Goal: Information Seeking & Learning: Compare options

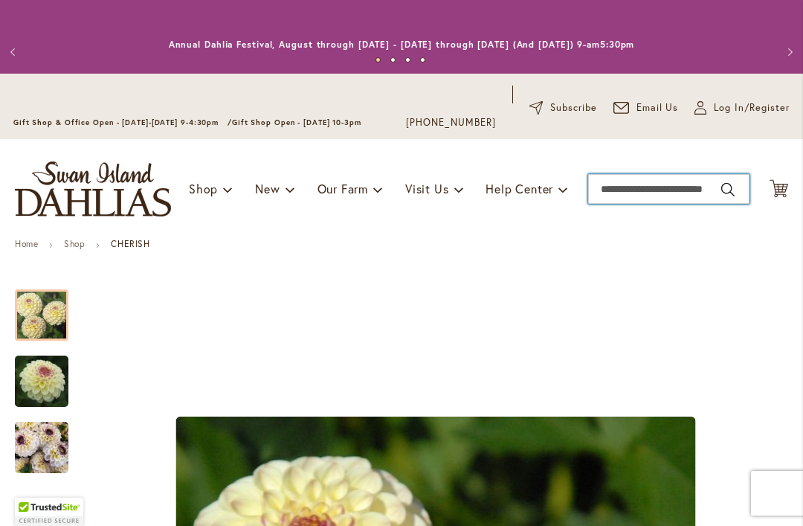
click at [618, 191] on input "Search" at bounding box center [668, 189] width 161 height 30
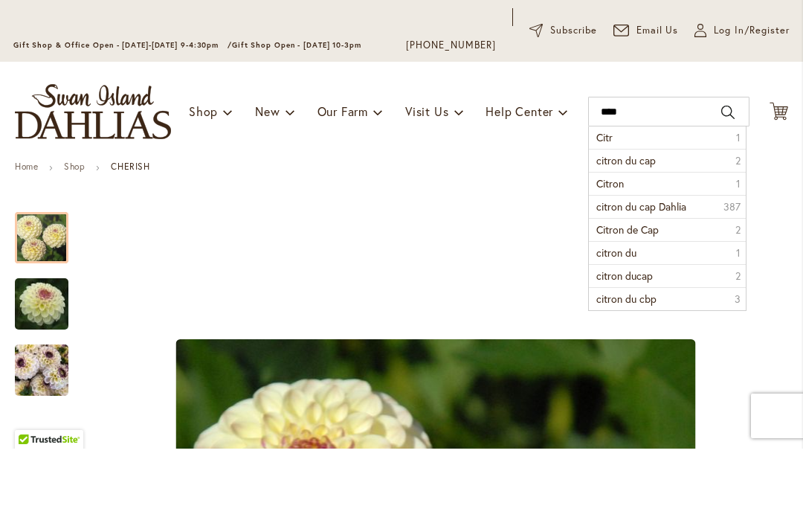
click at [654, 230] on span "citron du cap" at bounding box center [625, 237] width 59 height 14
type input "**********"
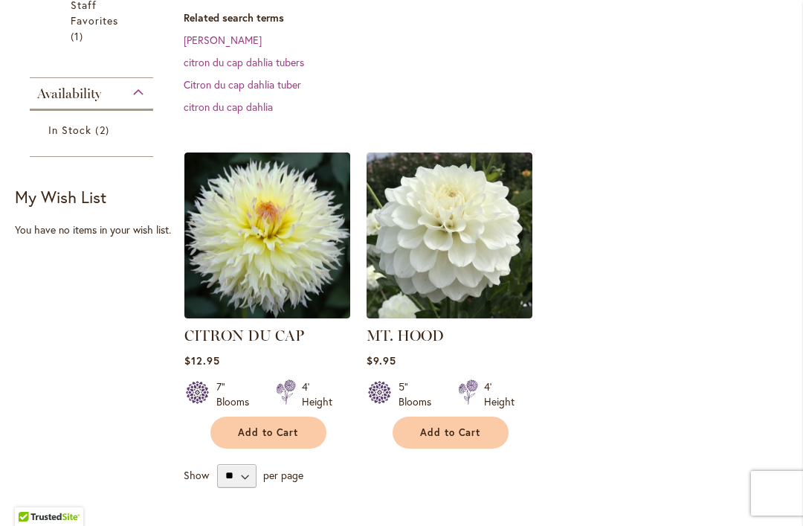
scroll to position [472, 0]
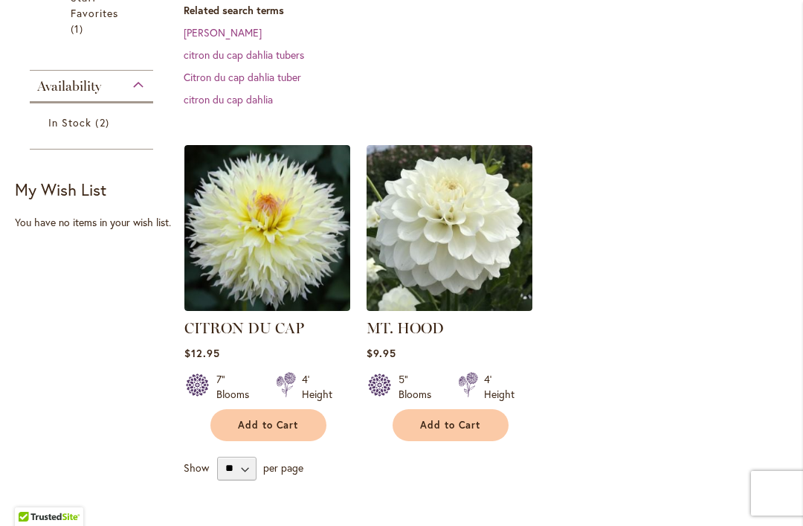
click at [266, 262] on img at bounding box center [267, 228] width 166 height 166
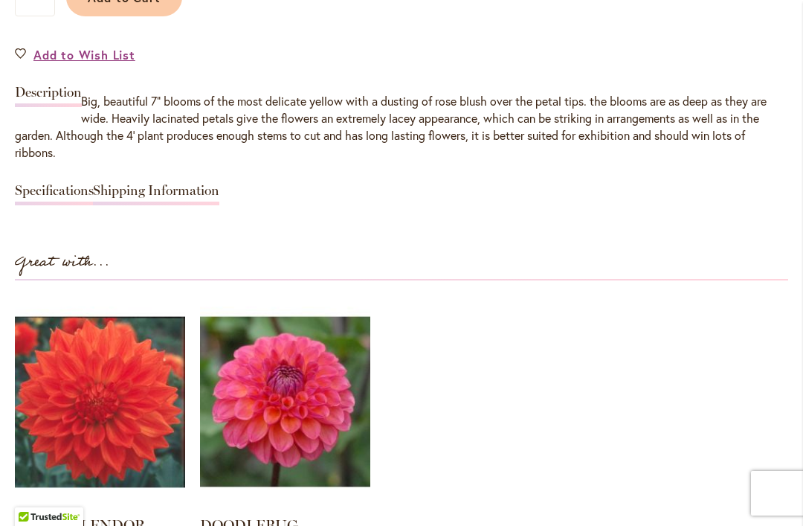
scroll to position [1306, 0]
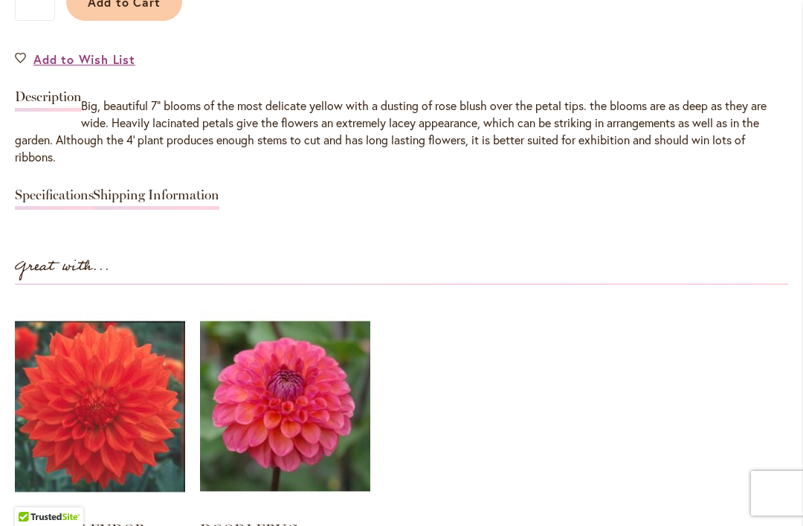
click at [62, 202] on link "Specifications" at bounding box center [54, 199] width 79 height 22
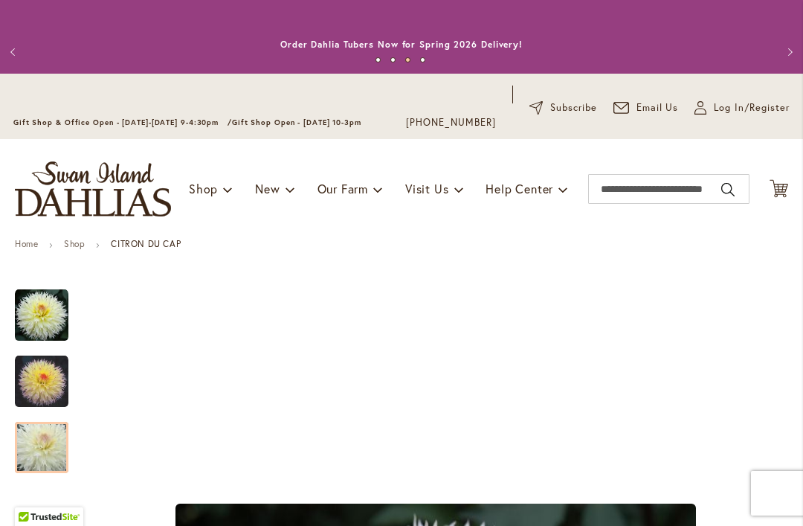
scroll to position [0, 0]
click at [619, 193] on input "Search" at bounding box center [668, 189] width 161 height 30
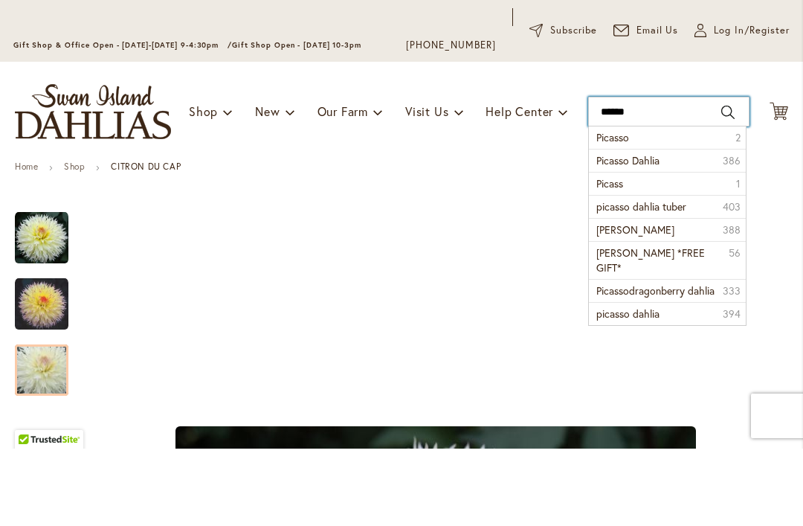
type input "*******"
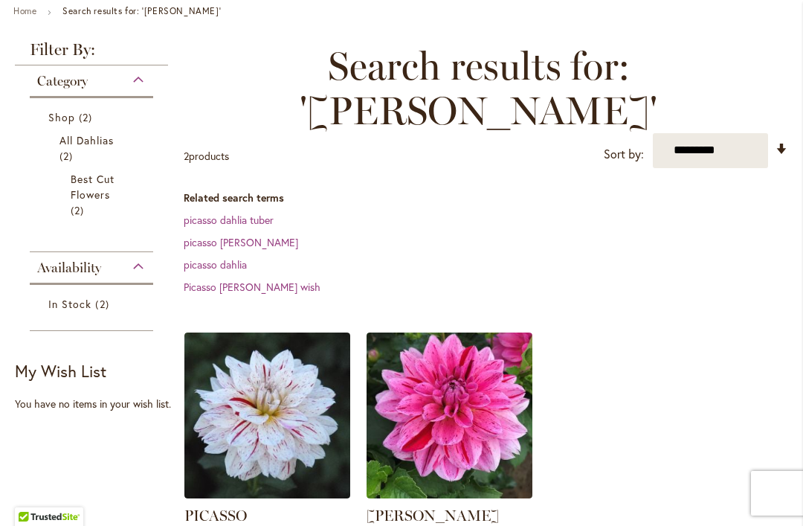
scroll to position [281, 0]
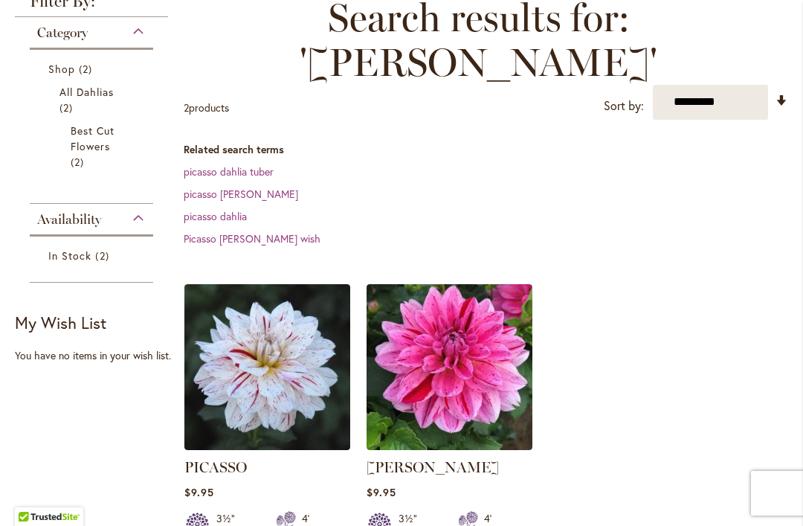
click at [270, 367] on img at bounding box center [267, 367] width 166 height 166
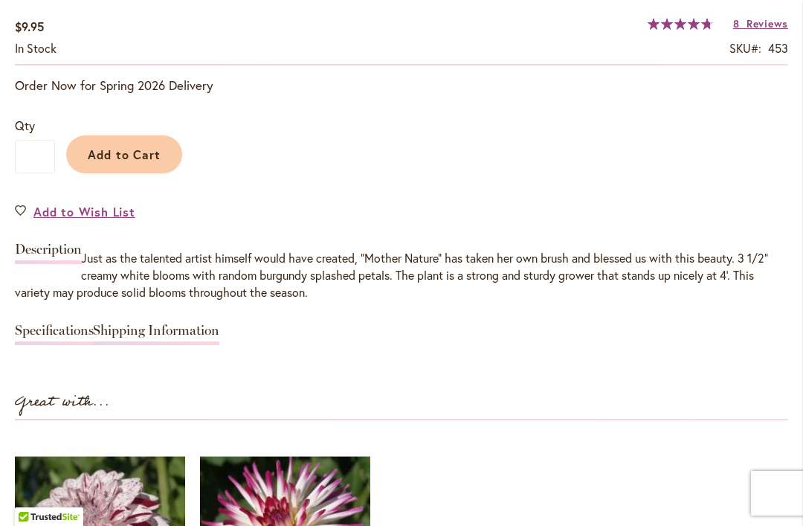
scroll to position [1154, 0]
click at [45, 342] on link "Specifications" at bounding box center [54, 334] width 79 height 22
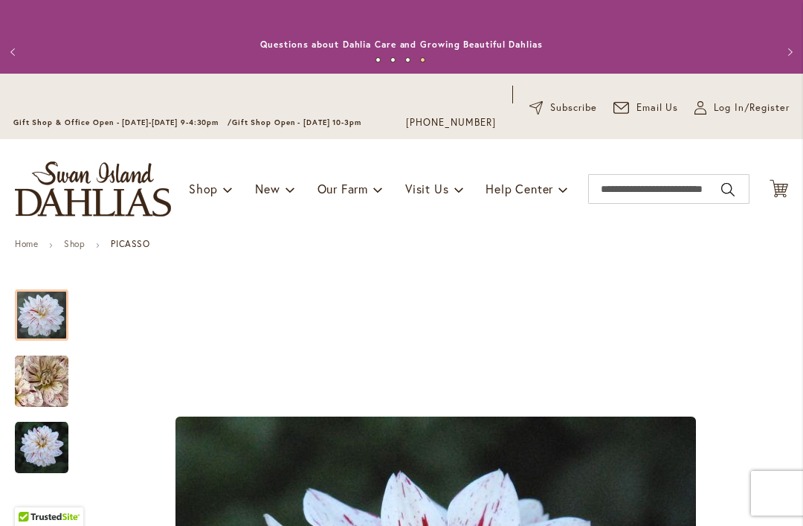
scroll to position [0, 0]
click at [619, 194] on input "Search" at bounding box center [668, 189] width 161 height 30
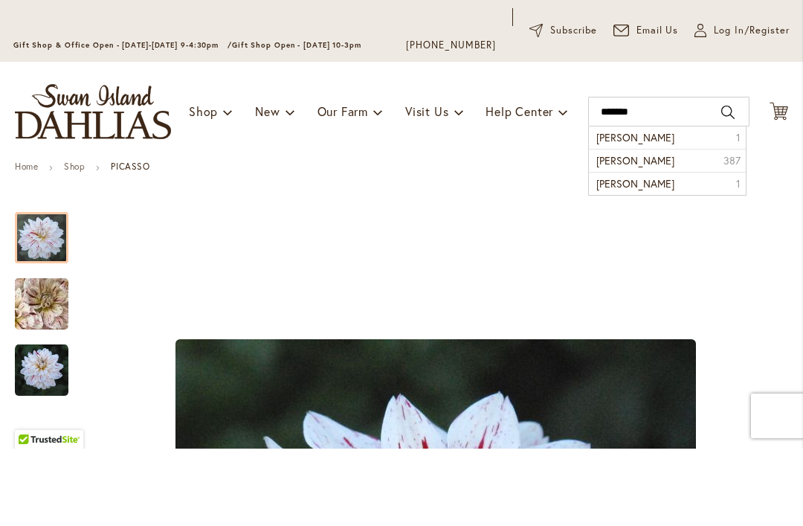
click at [669, 204] on li "zackary robert 1" at bounding box center [667, 215] width 156 height 22
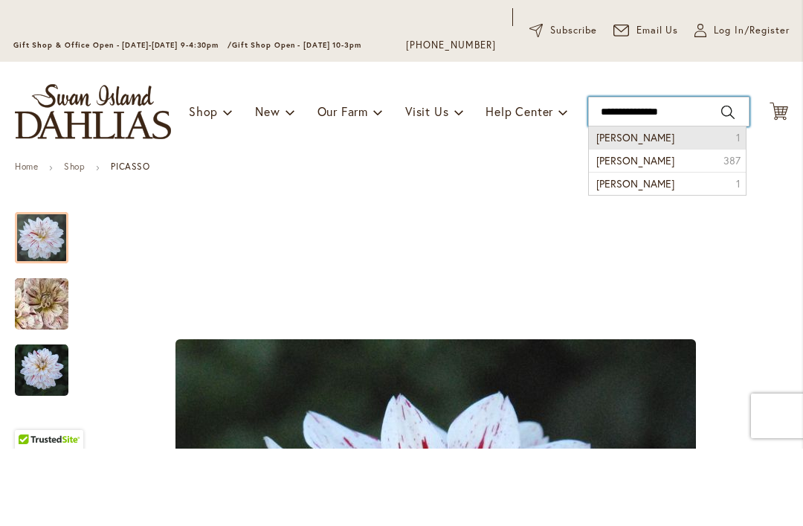
type input "**********"
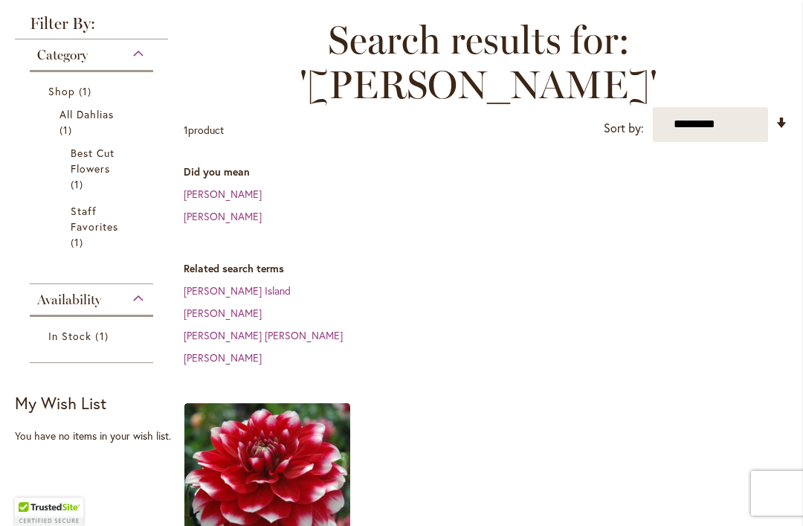
scroll to position [452, 0]
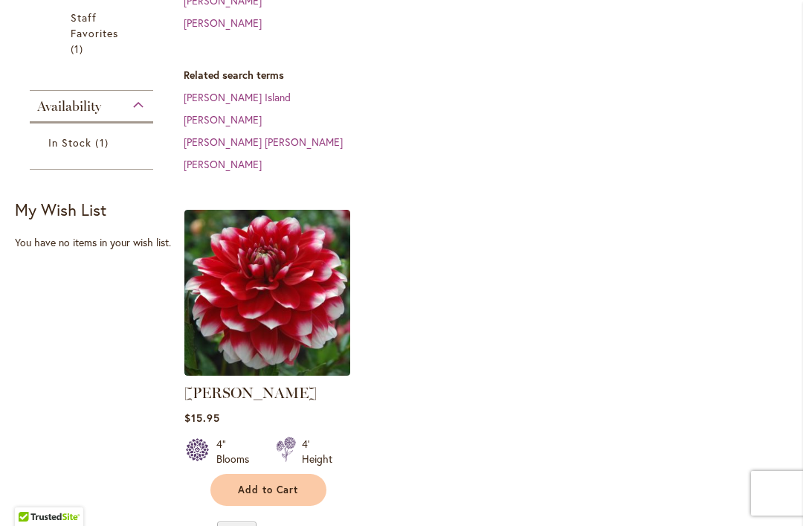
click at [270, 275] on img at bounding box center [267, 293] width 166 height 166
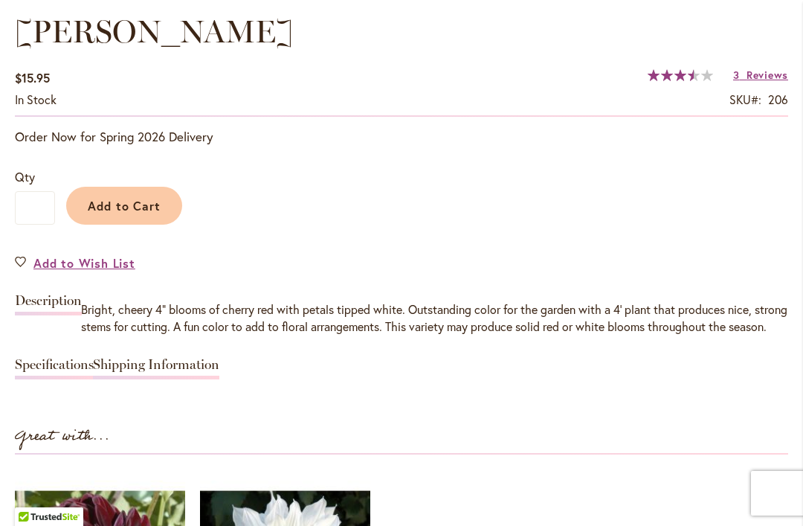
scroll to position [1104, 0]
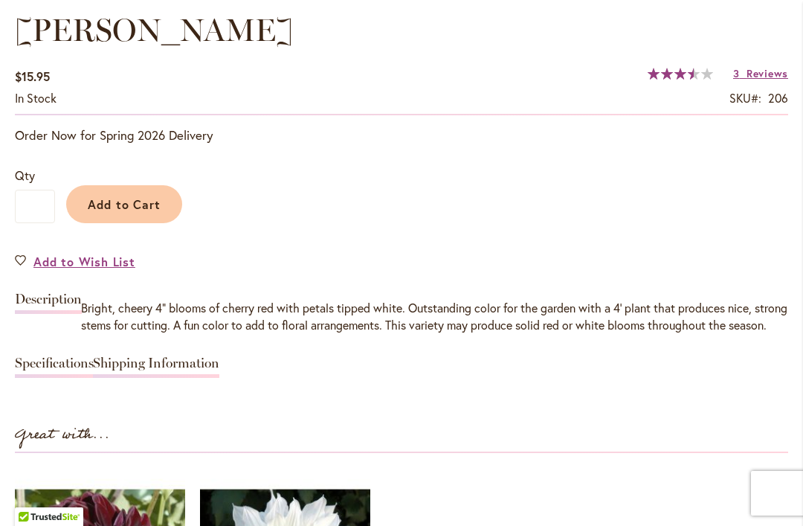
click at [41, 378] on link "Specifications" at bounding box center [54, 367] width 79 height 22
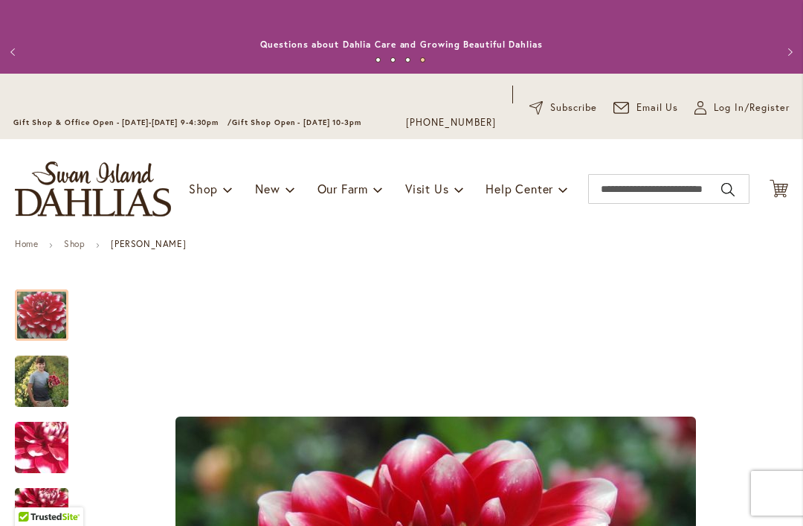
scroll to position [0, 0]
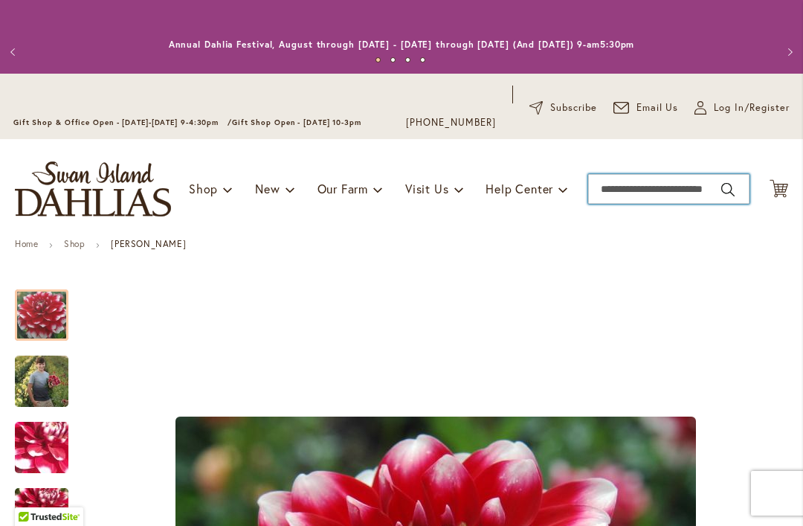
click at [613, 199] on input "Search" at bounding box center [668, 189] width 161 height 30
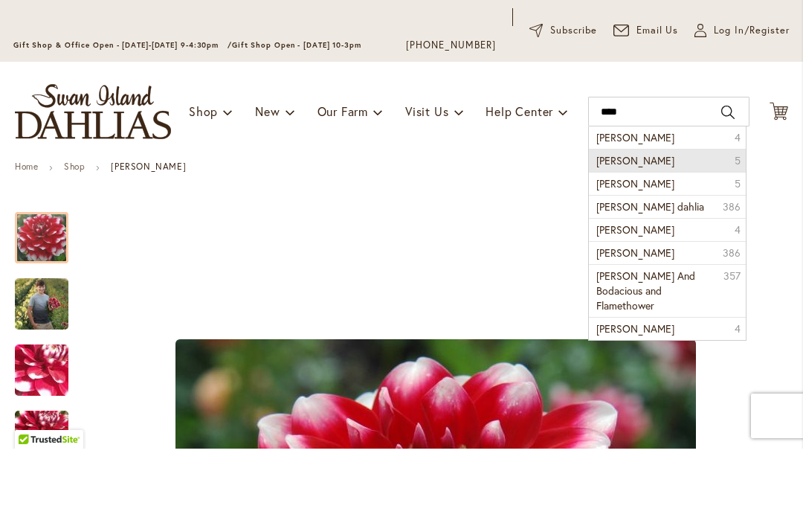
click at [662, 226] on li "[PERSON_NAME] 5" at bounding box center [667, 237] width 156 height 23
type input "*******"
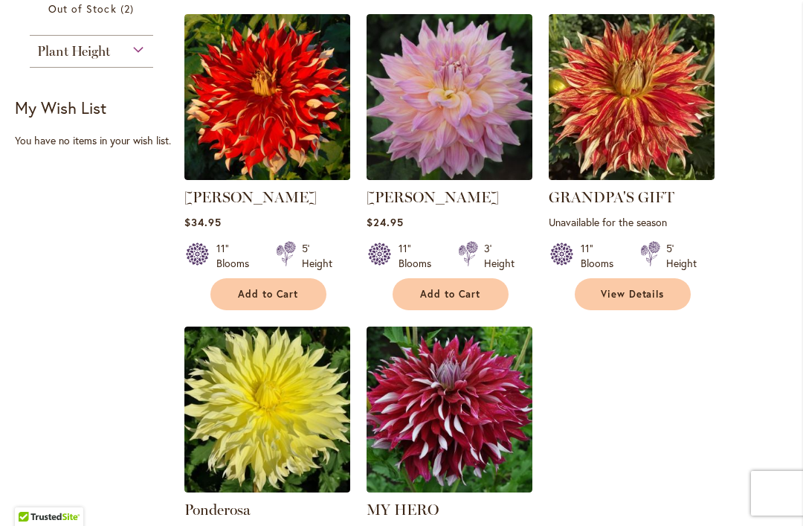
scroll to position [546, 0]
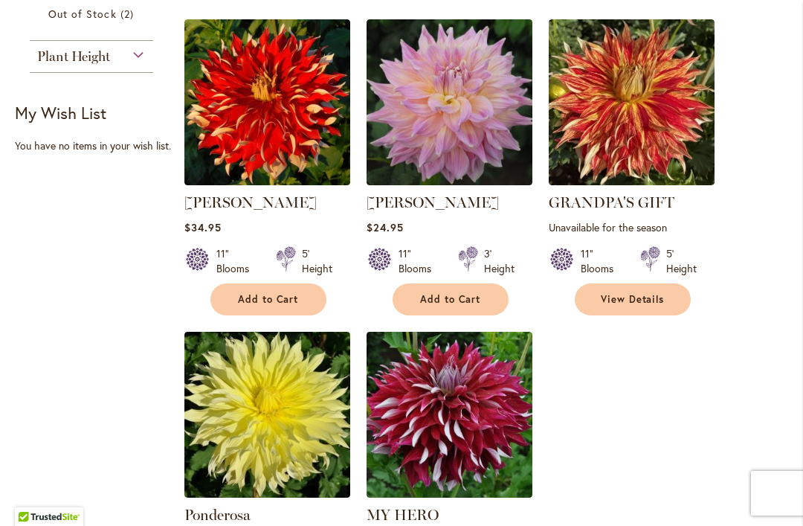
click at [274, 99] on img at bounding box center [267, 102] width 166 height 166
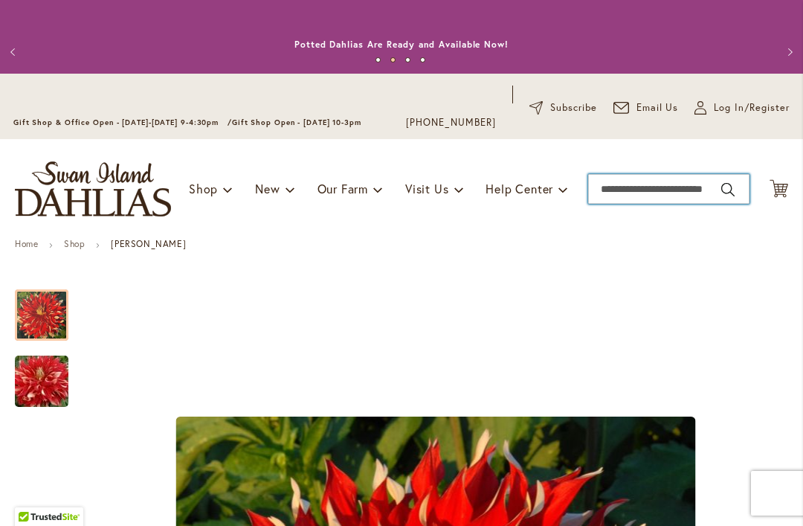
click at [638, 187] on input "Search" at bounding box center [668, 189] width 161 height 30
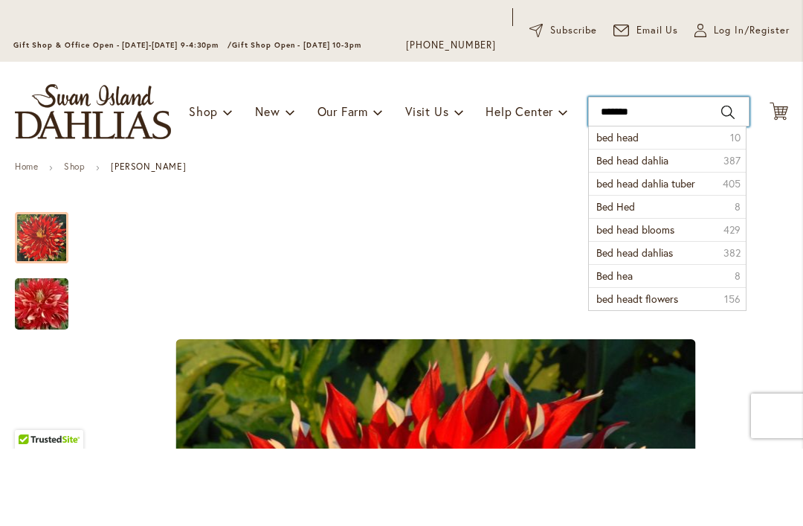
type input "********"
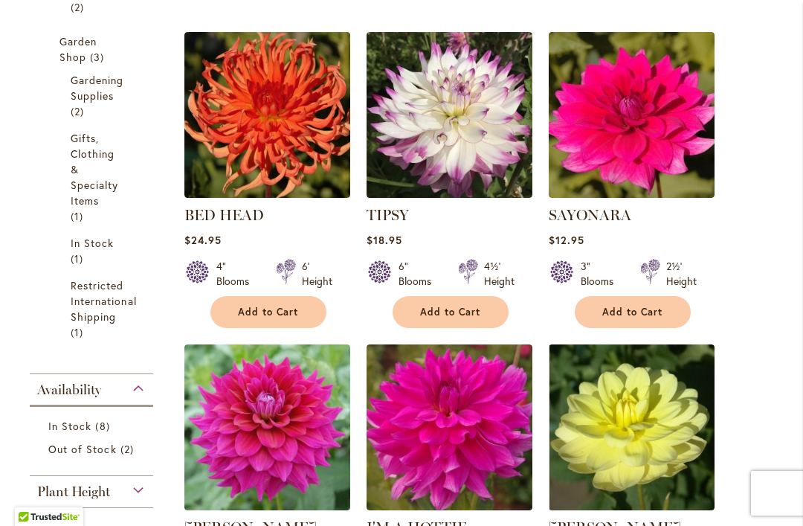
scroll to position [567, 0]
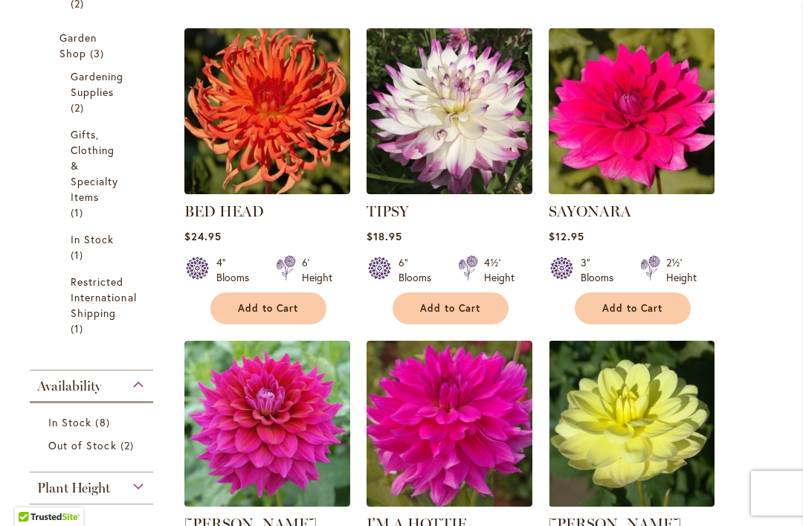
click at [265, 163] on img at bounding box center [267, 111] width 166 height 166
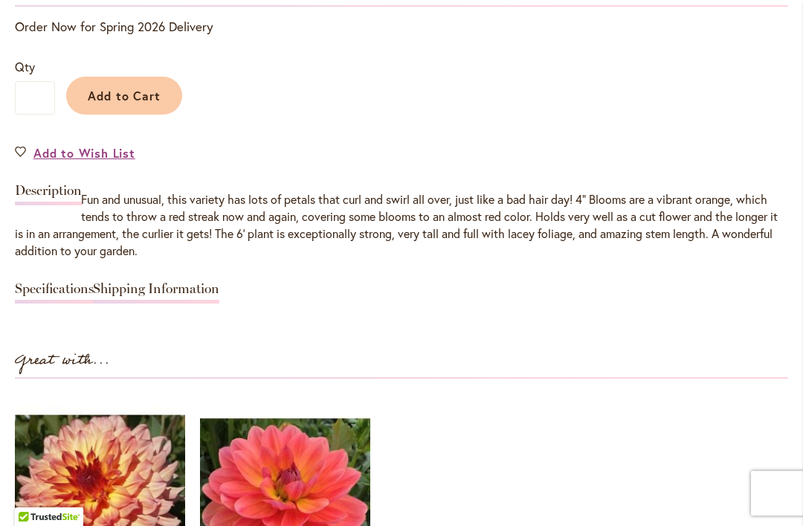
scroll to position [1248, 0]
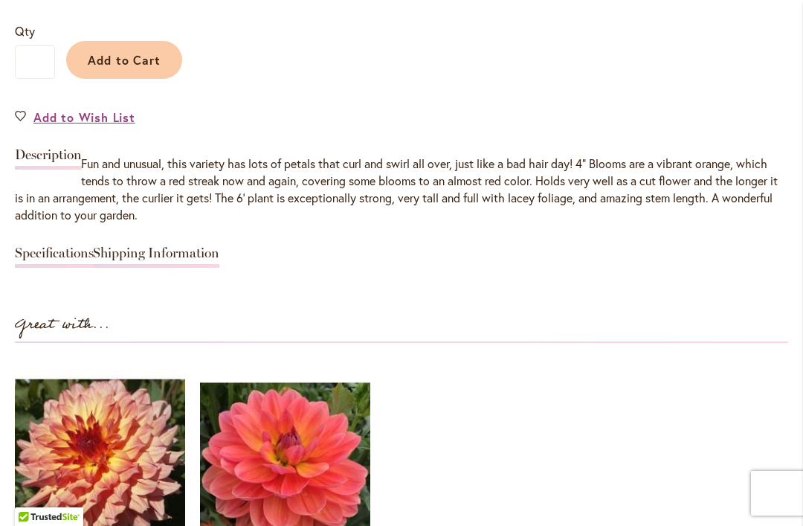
click at [69, 253] on link "Specifications" at bounding box center [54, 257] width 79 height 22
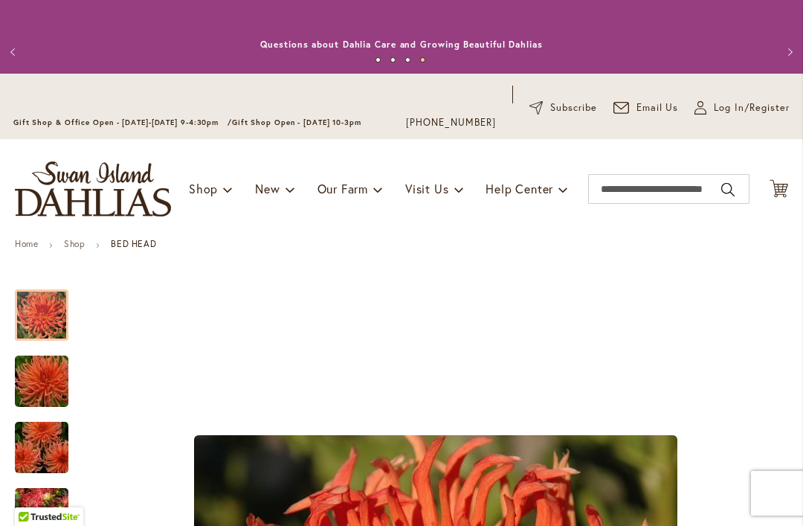
scroll to position [0, 0]
click at [632, 194] on input "Search" at bounding box center [668, 189] width 161 height 30
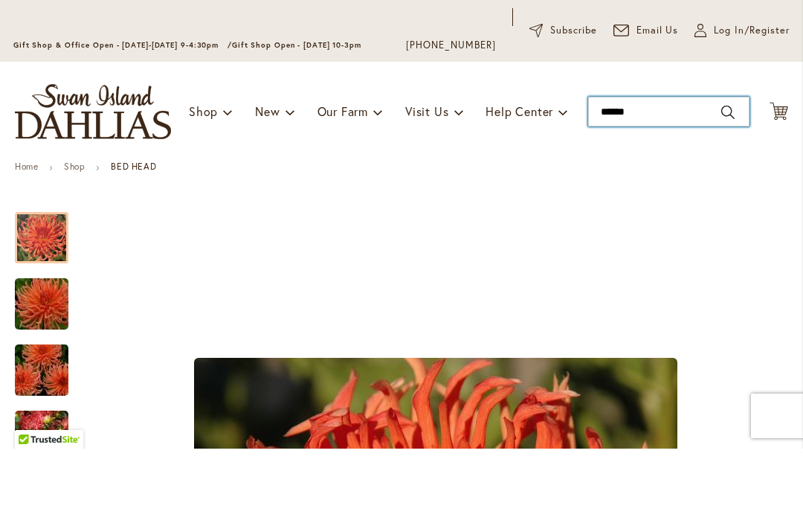
type input "*******"
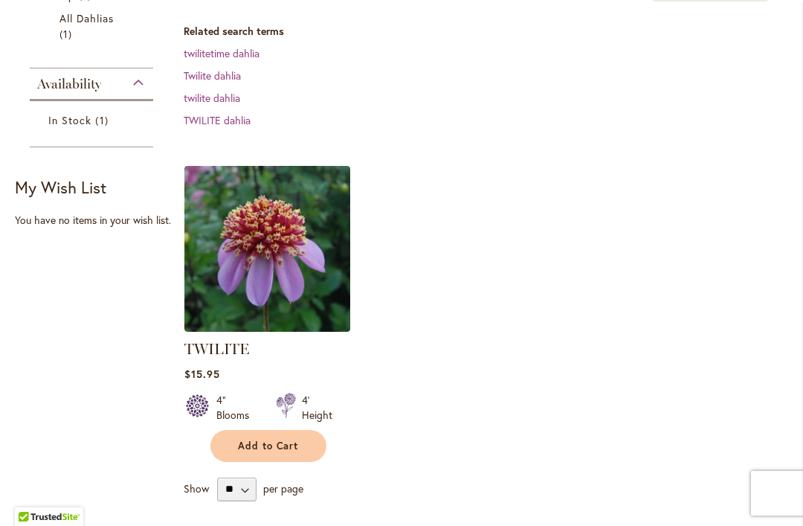
scroll to position [372, 0]
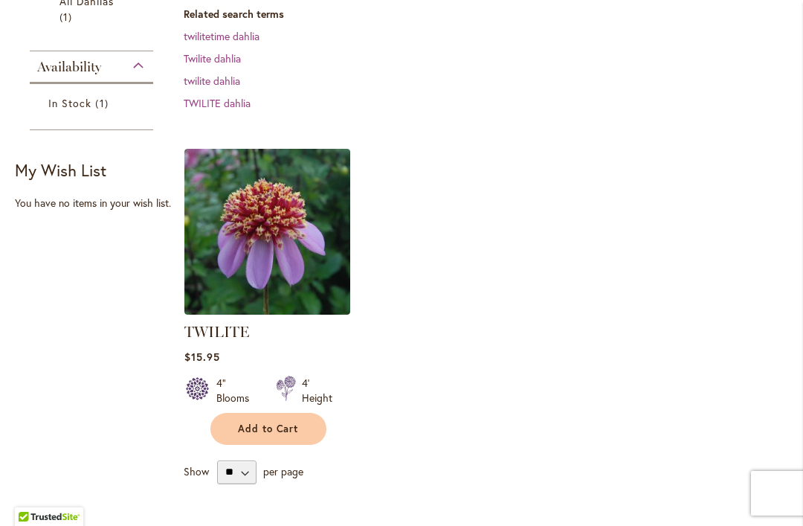
click at [280, 269] on img at bounding box center [267, 232] width 166 height 166
